Goal: Task Accomplishment & Management: Complete application form

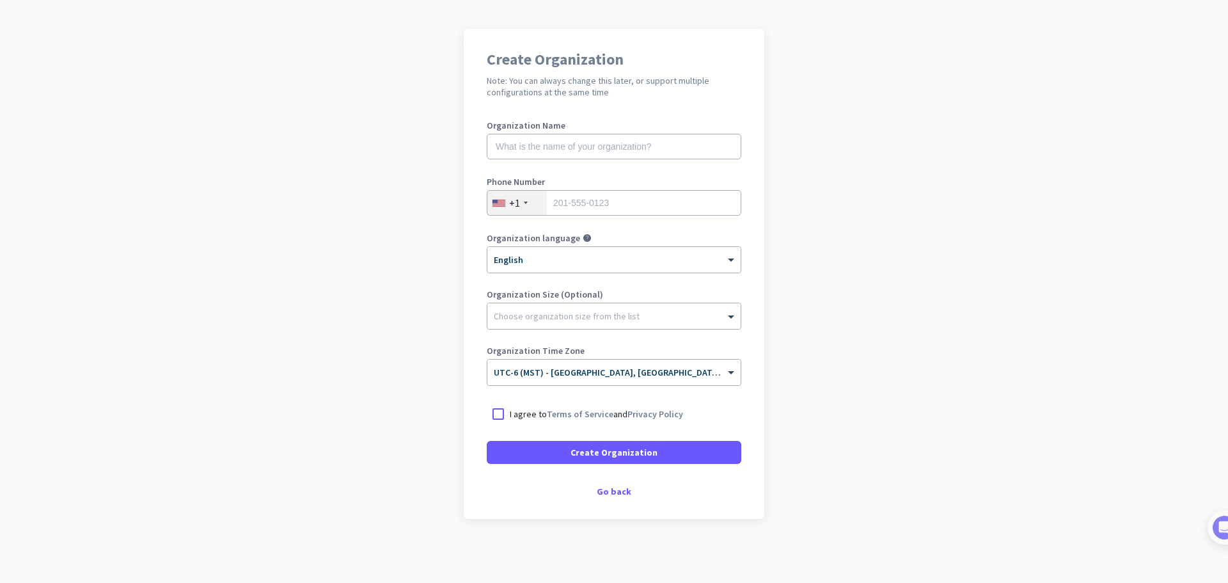
scroll to position [75, 0]
click at [611, 487] on div "Go back" at bounding box center [614, 491] width 255 height 9
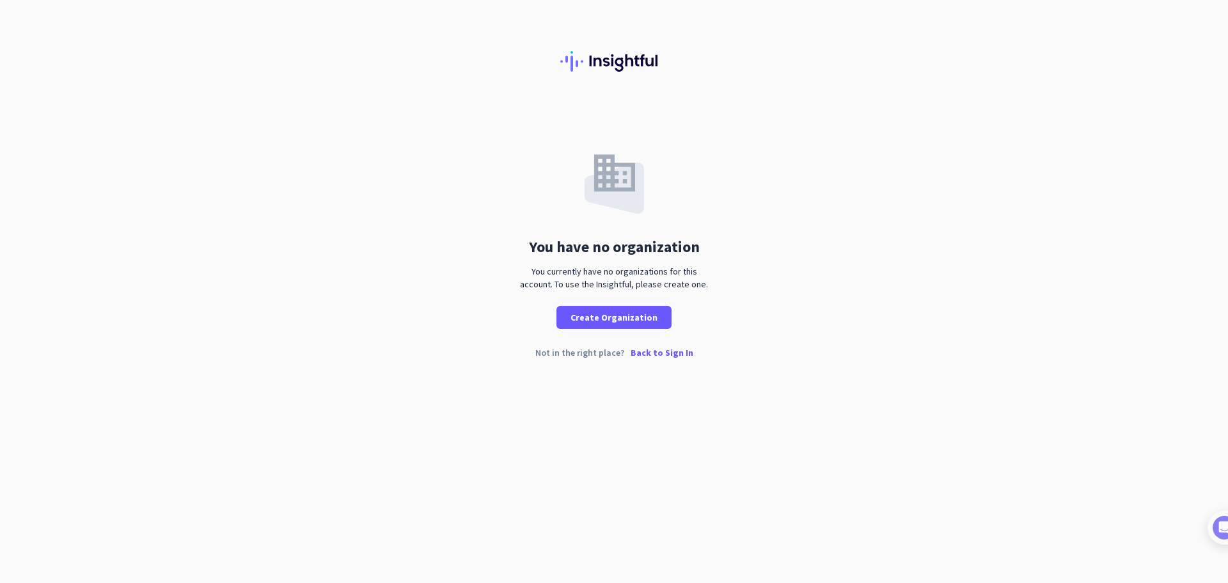
click at [660, 354] on p "Back to Sign In" at bounding box center [662, 352] width 63 height 9
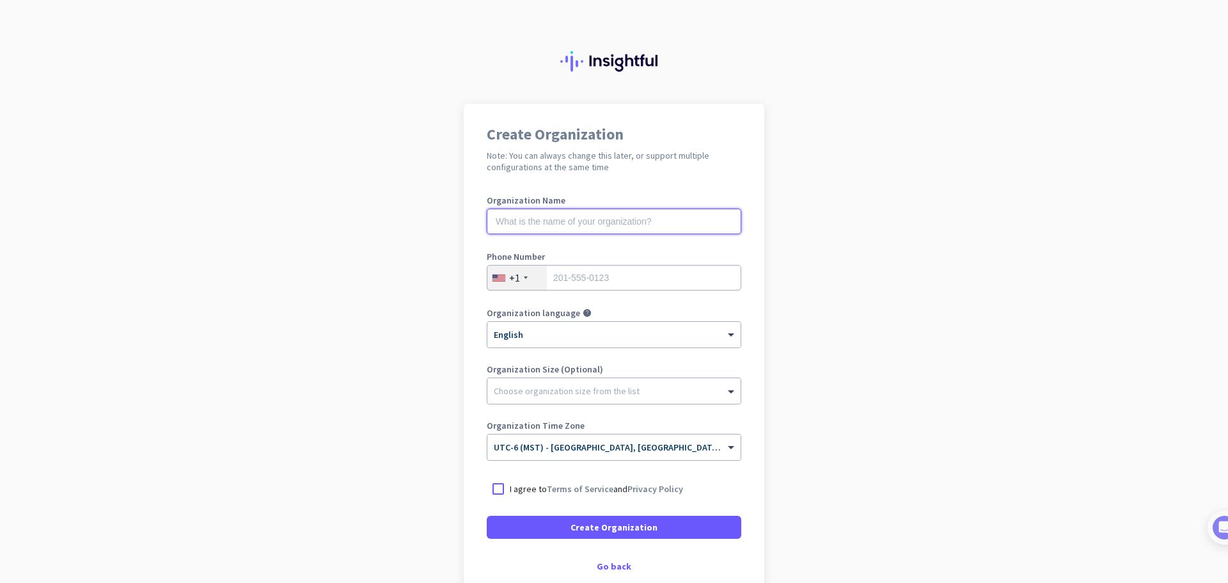
click at [576, 231] on input "text" at bounding box center [614, 222] width 255 height 26
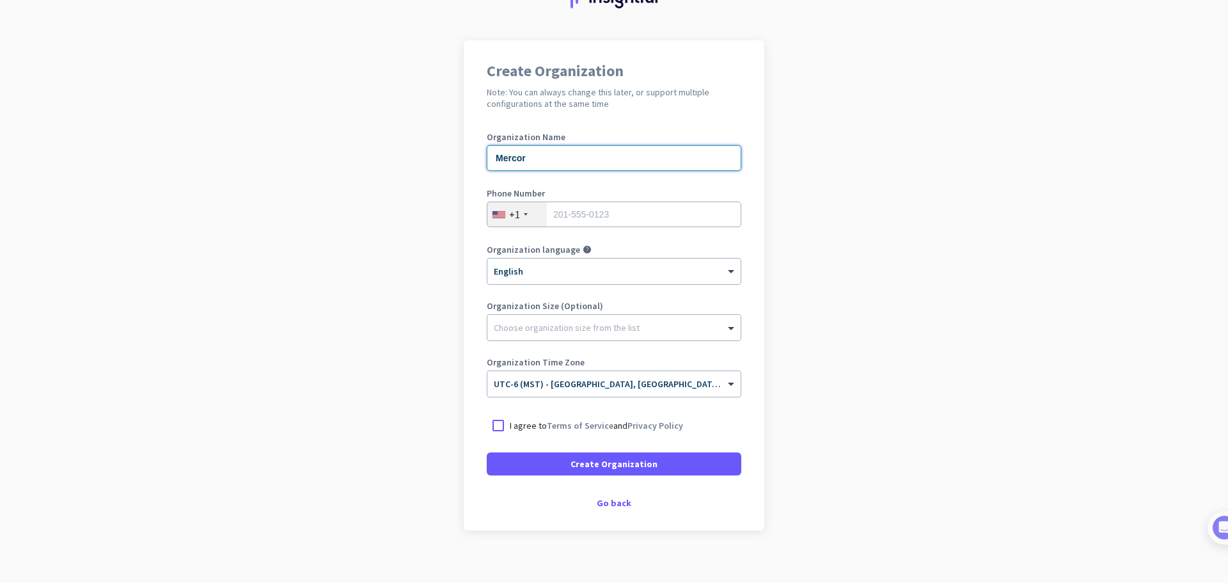
type input "Mercor"
click at [603, 510] on div "Create Organization Note: You can always change this later, or support multiple…" at bounding box center [614, 285] width 301 height 490
click at [605, 507] on div "Go back" at bounding box center [614, 502] width 255 height 9
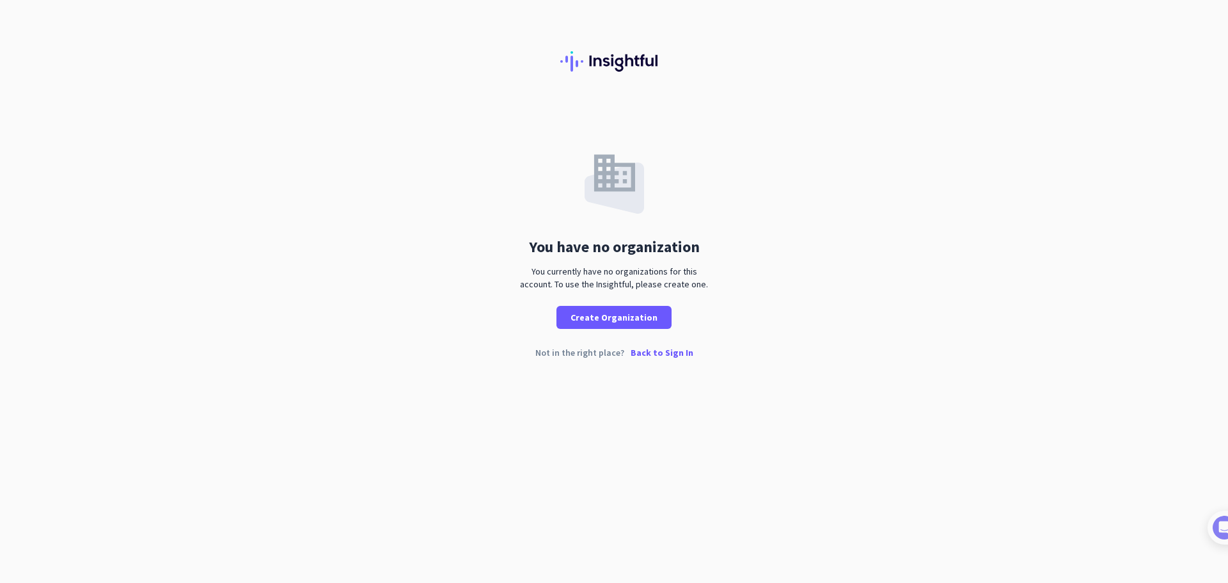
click at [671, 351] on p "Back to Sign In" at bounding box center [662, 352] width 63 height 9
